Goal: Information Seeking & Learning: Learn about a topic

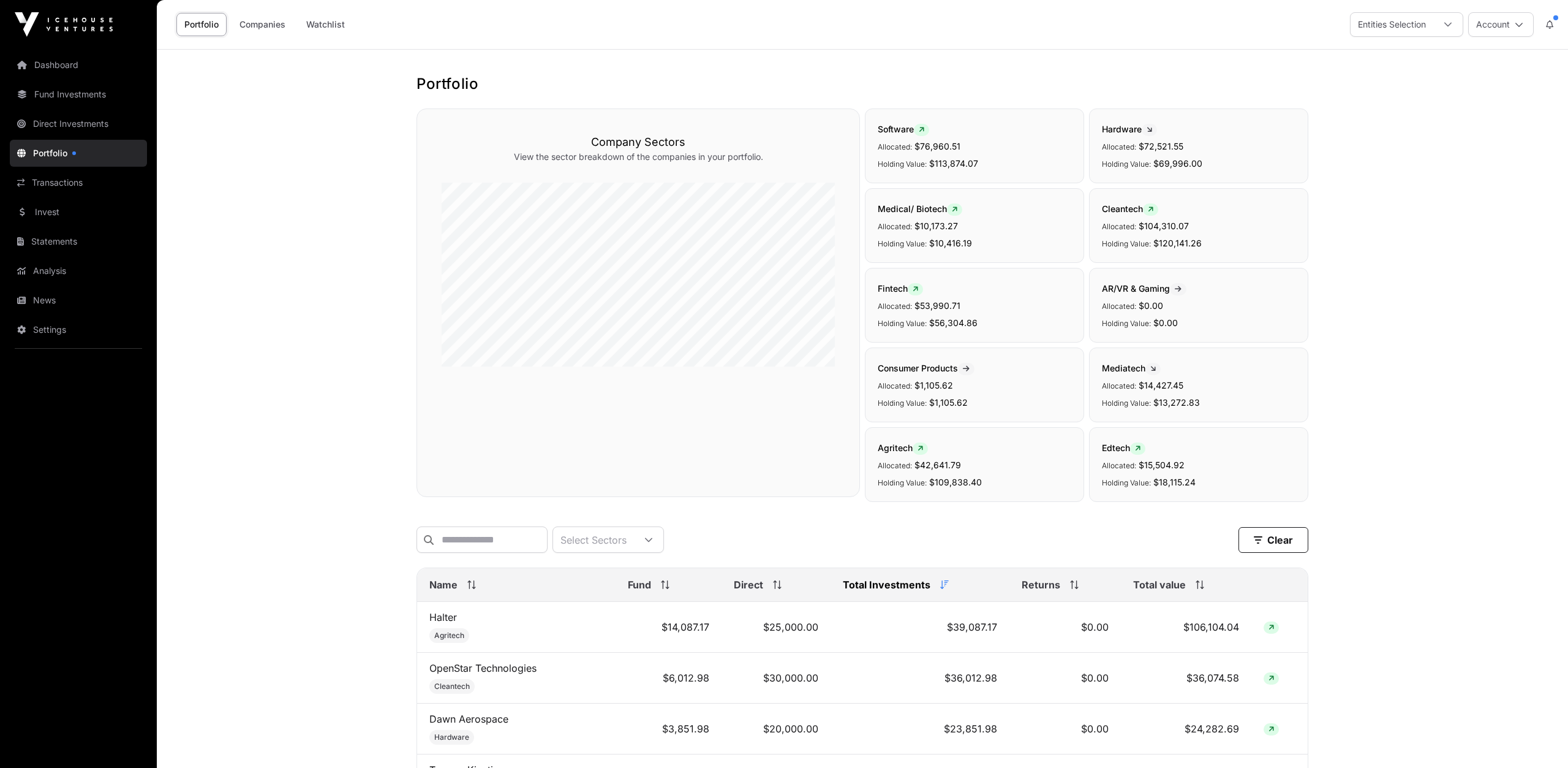
scroll to position [956, 0]
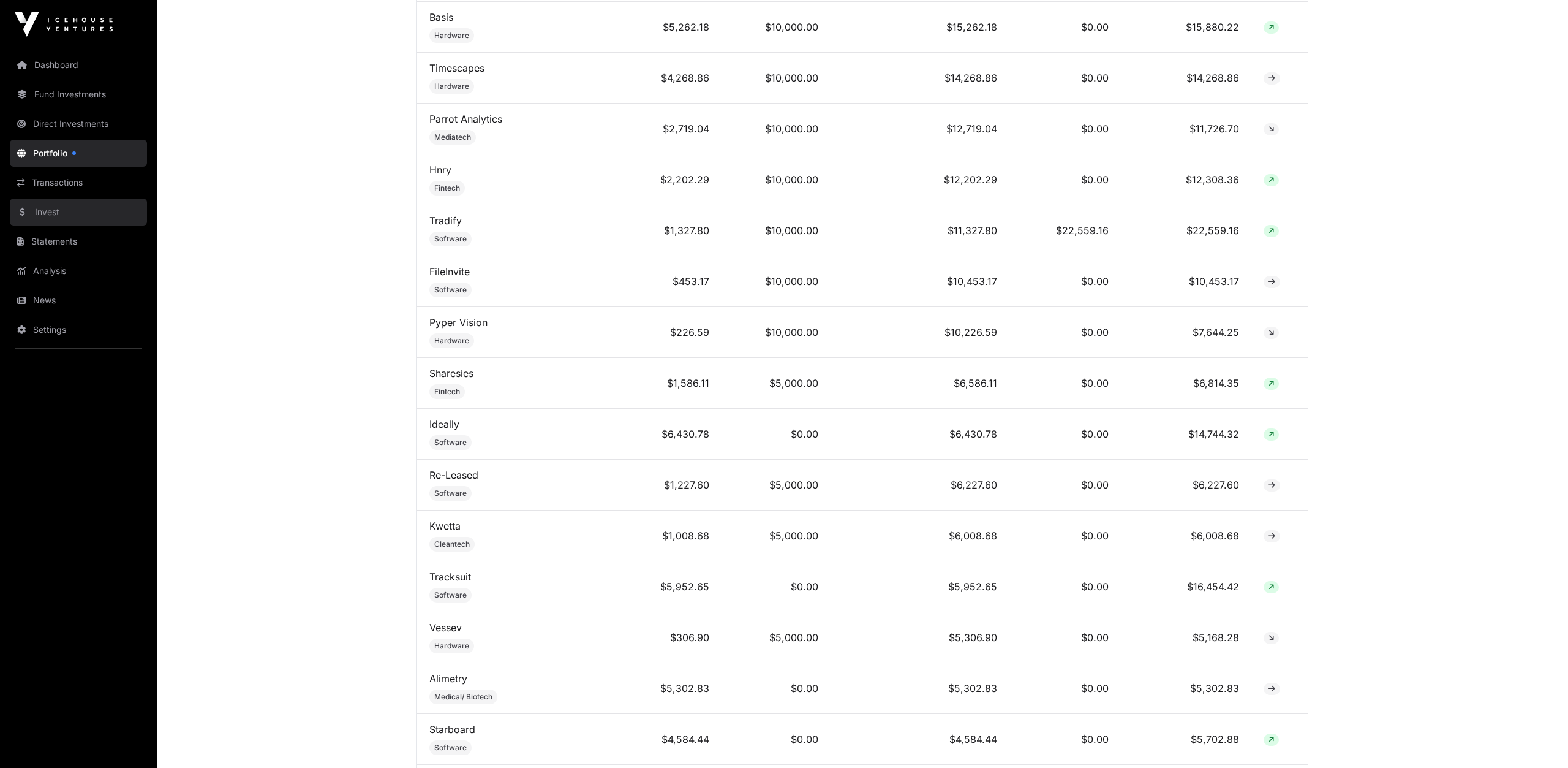
click at [58, 210] on link "Invest" at bounding box center [78, 212] width 137 height 27
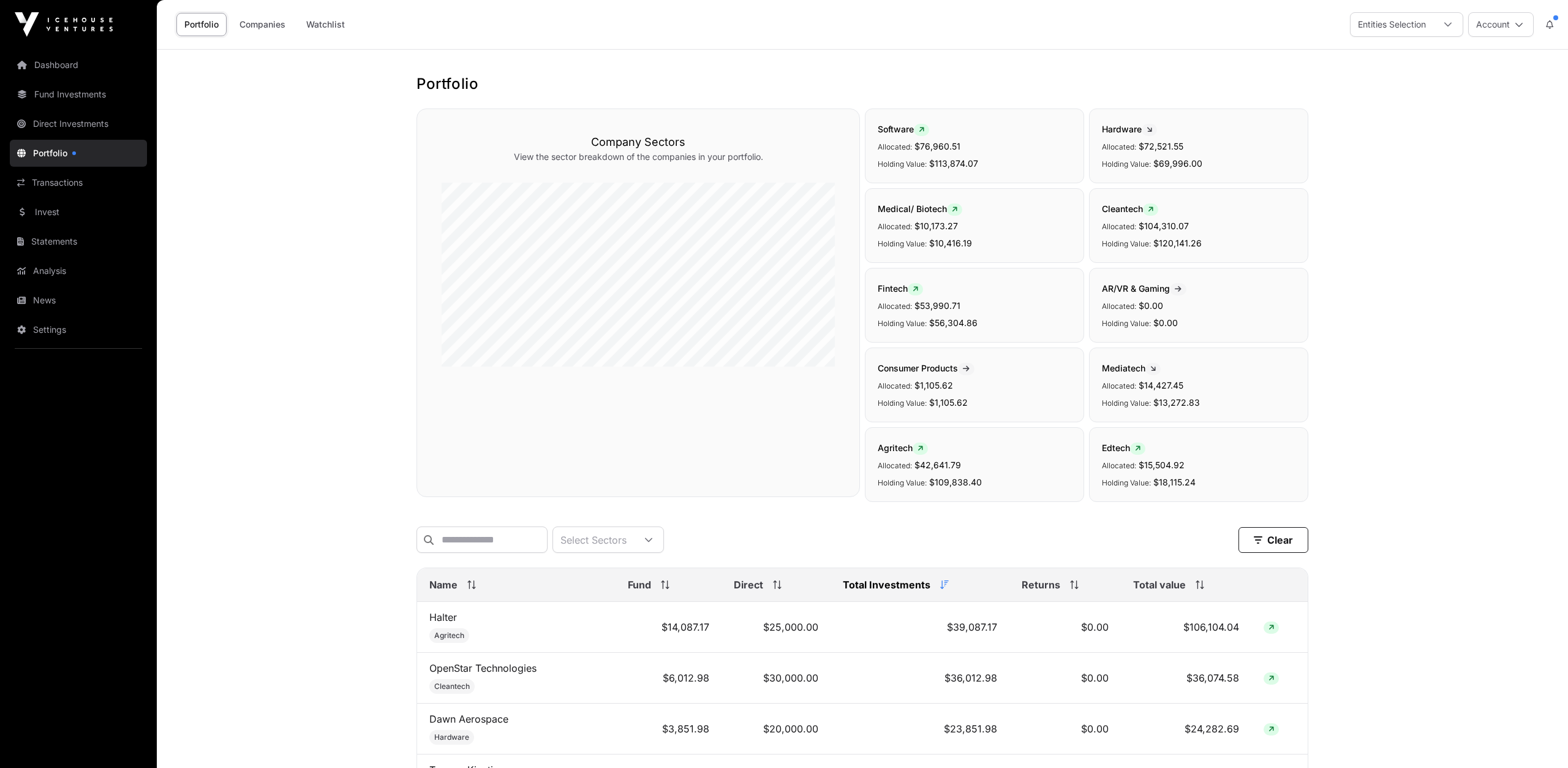
scroll to position [956, 0]
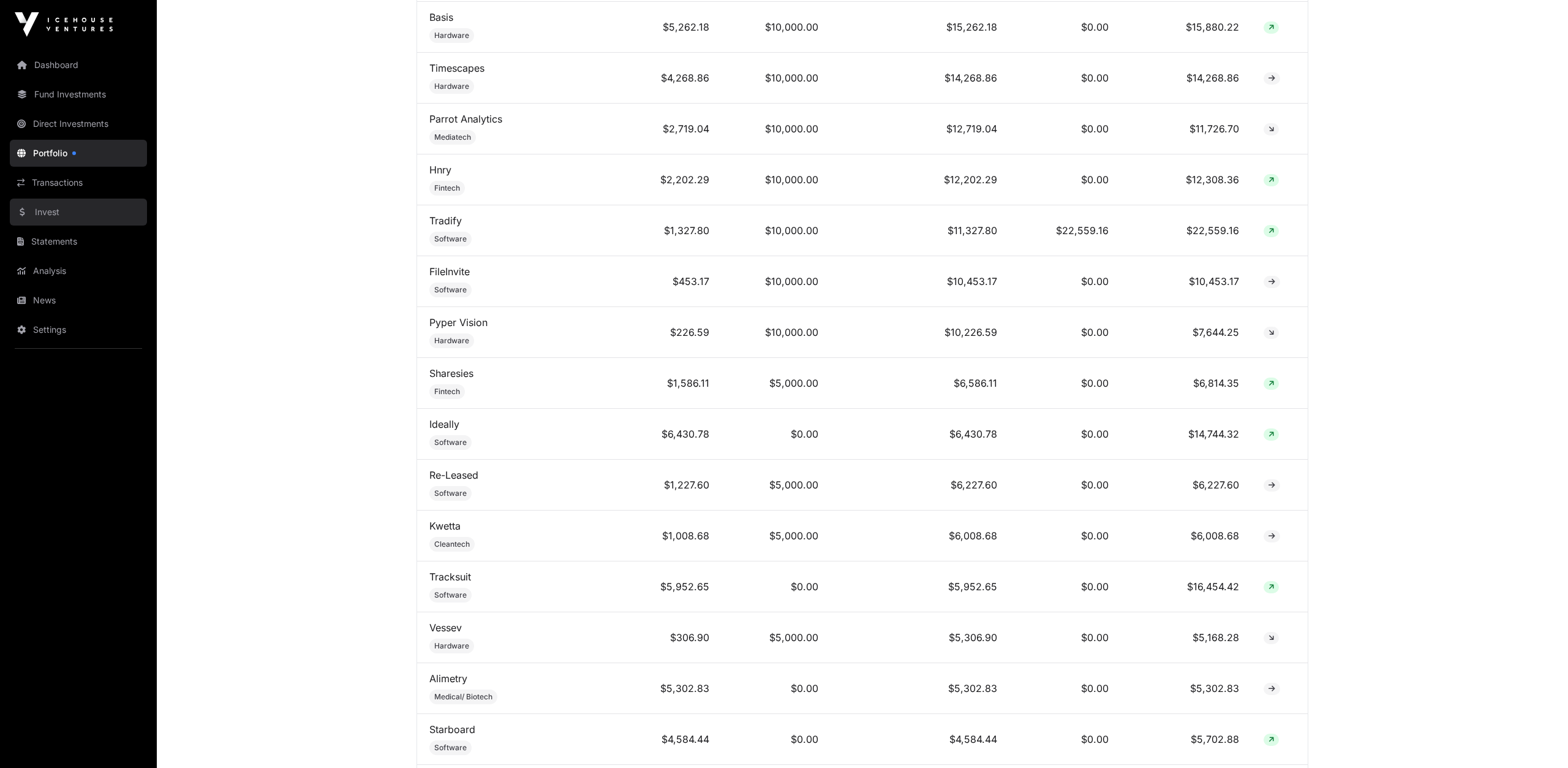
click at [60, 215] on link "Invest" at bounding box center [78, 212] width 137 height 27
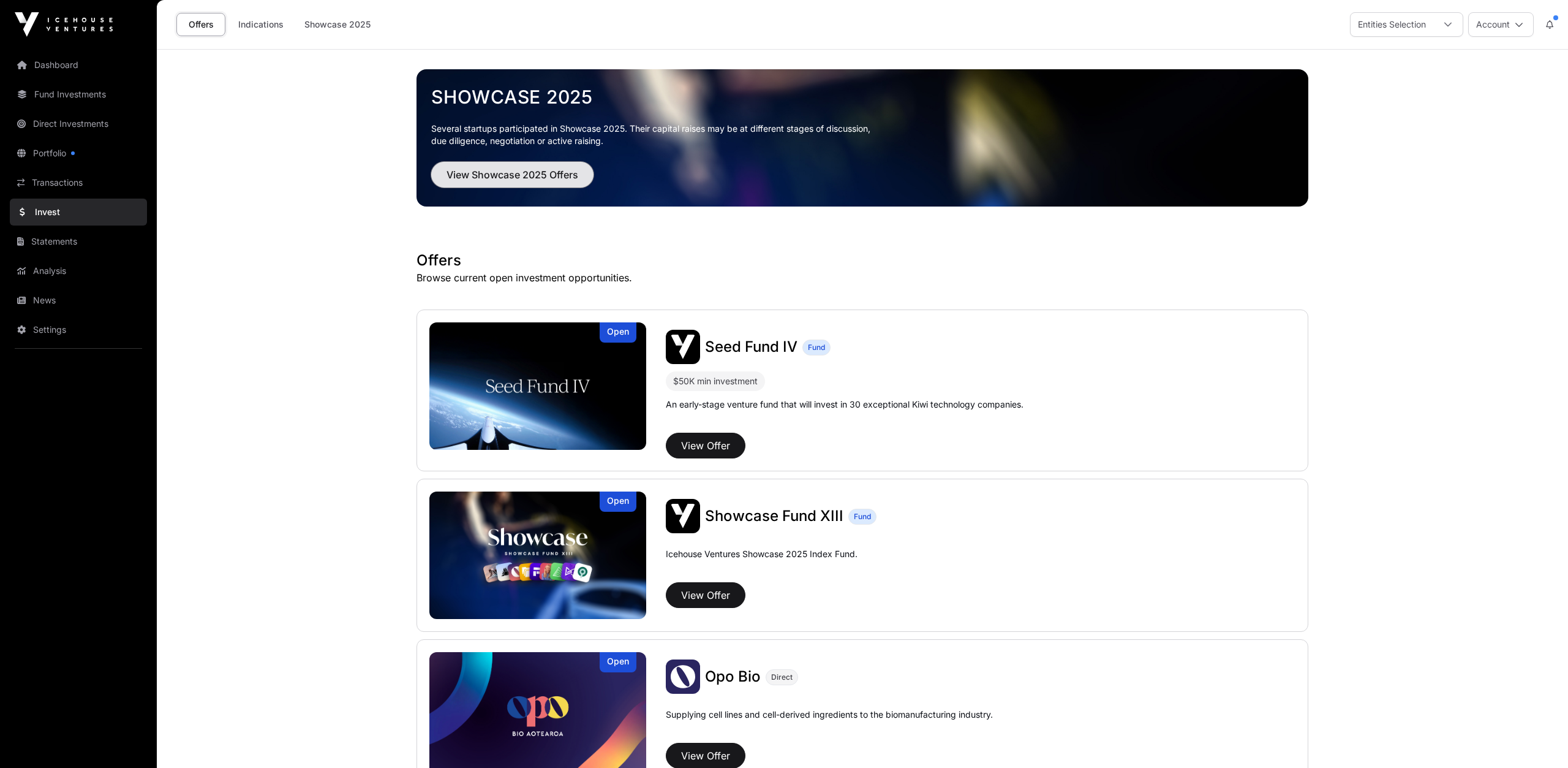
click at [511, 172] on span "View Showcase 2025 Offers" at bounding box center [512, 174] width 132 height 15
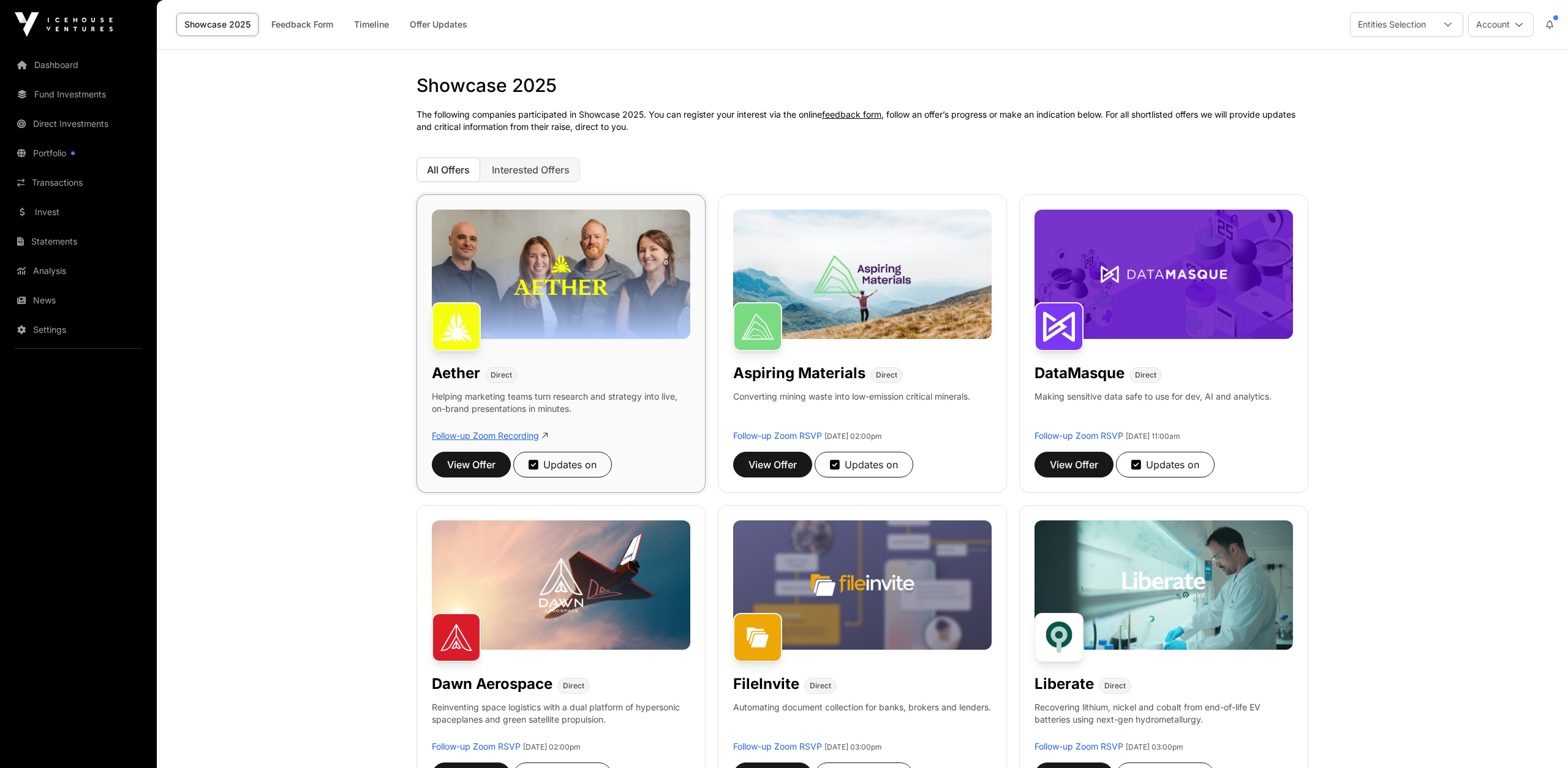
click at [484, 437] on link "Follow-up Zoom Recording" at bounding box center [485, 435] width 107 height 10
